Goal: Information Seeking & Learning: Learn about a topic

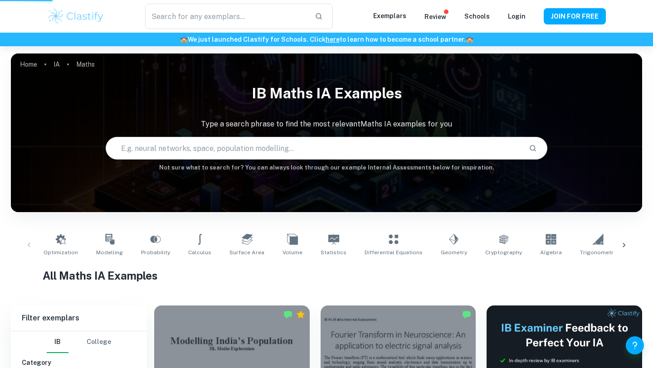
scroll to position [196, 0]
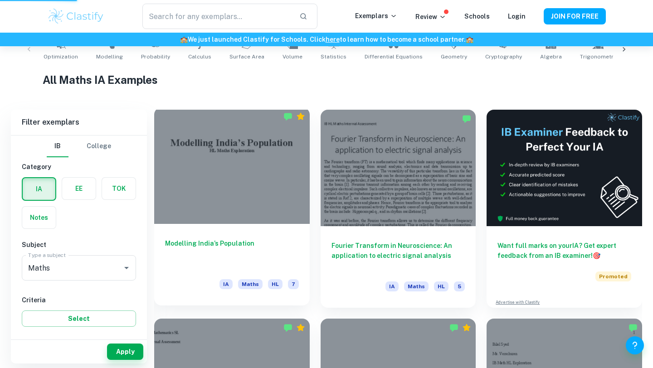
click at [225, 252] on h6 "Modelling India’s Population" at bounding box center [232, 254] width 134 height 30
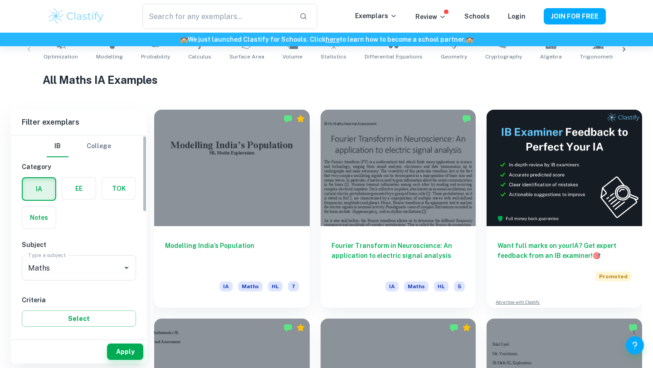
scroll to position [62, 0]
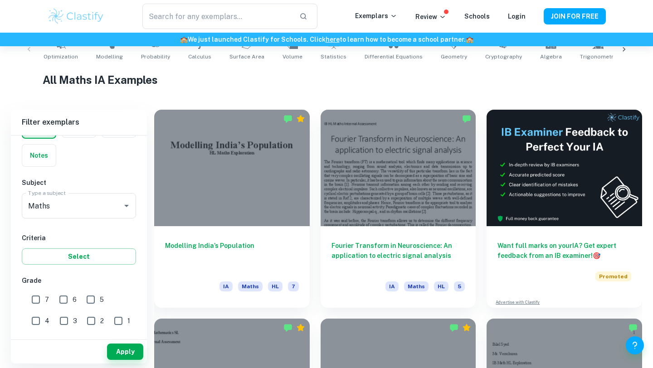
click at [32, 298] on input "7" at bounding box center [36, 300] width 18 height 18
checkbox input "true"
click at [129, 343] on div "Apply" at bounding box center [79, 352] width 136 height 24
click at [121, 352] on button "Apply" at bounding box center [125, 352] width 36 height 16
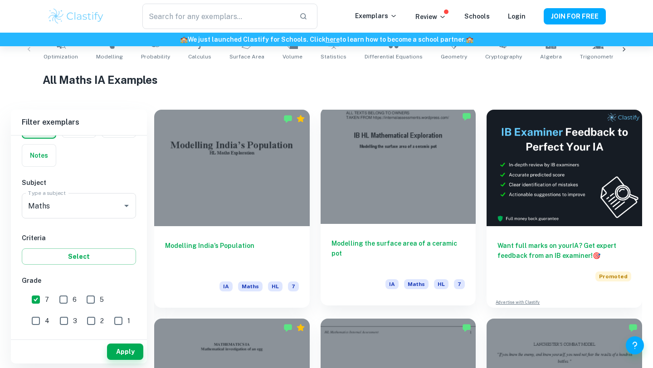
click at [373, 172] on div at bounding box center [399, 165] width 156 height 117
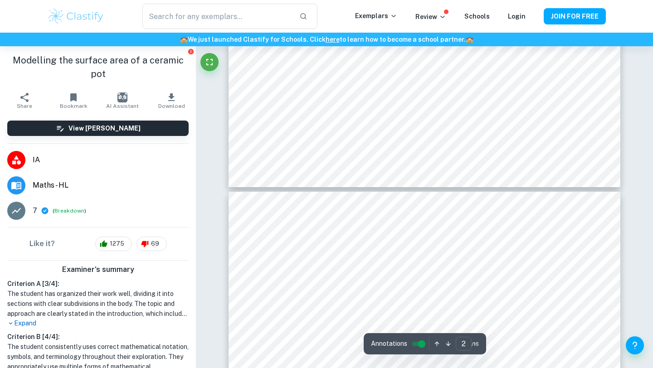
type input "3"
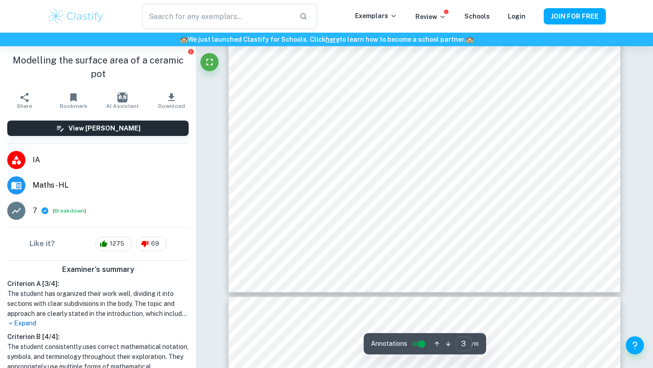
scroll to position [1635, 0]
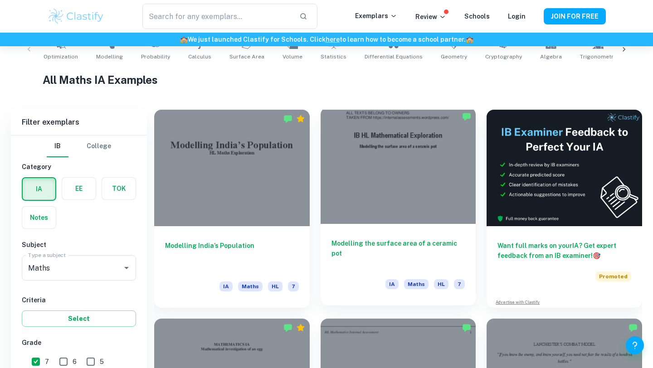
scroll to position [357, 0]
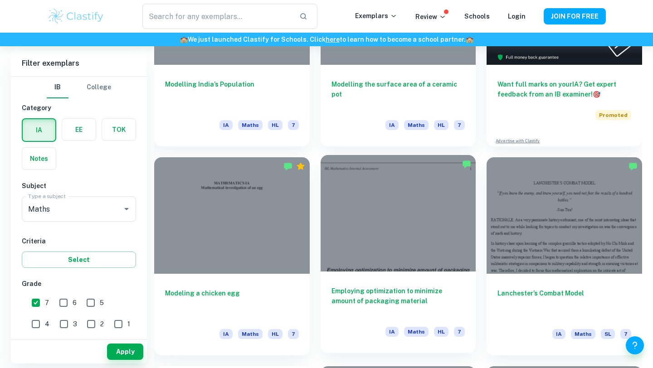
click at [358, 221] on div at bounding box center [399, 213] width 156 height 117
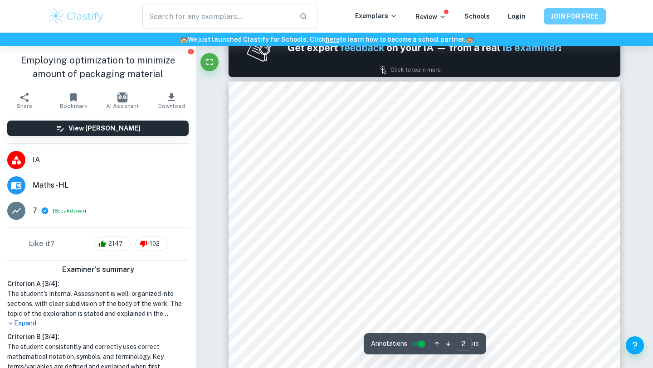
scroll to position [346, 0]
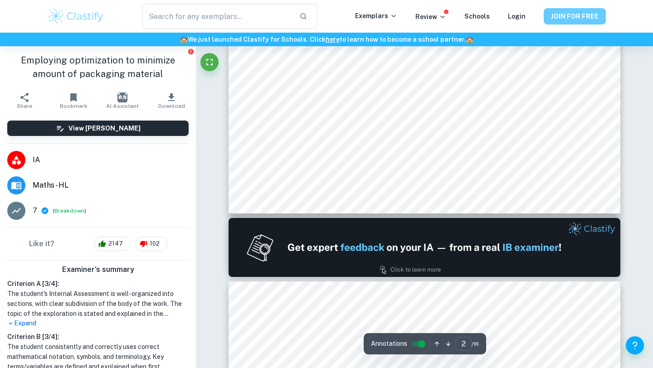
type input "1"
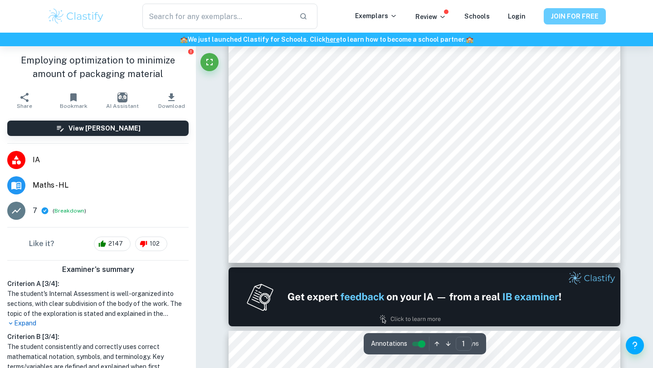
scroll to position [0, 0]
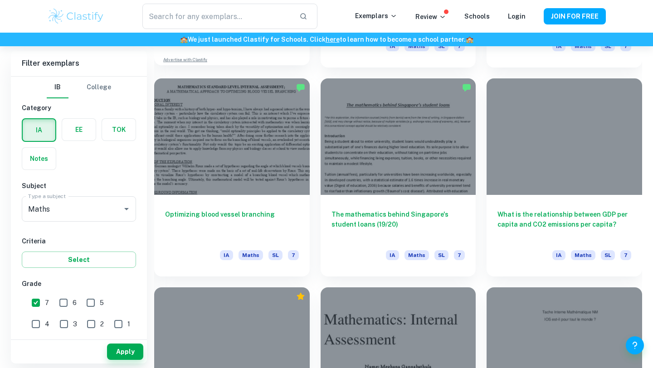
scroll to position [972, 0]
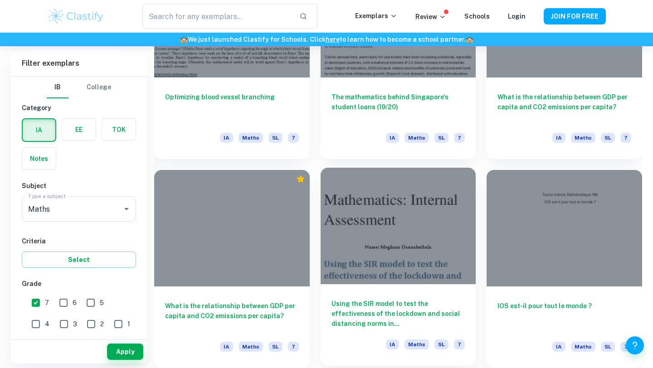
click at [423, 254] on div at bounding box center [399, 226] width 156 height 117
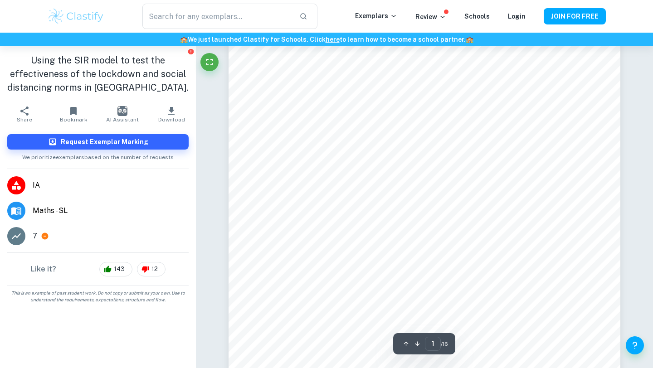
scroll to position [49, 0]
